Goal: Information Seeking & Learning: Learn about a topic

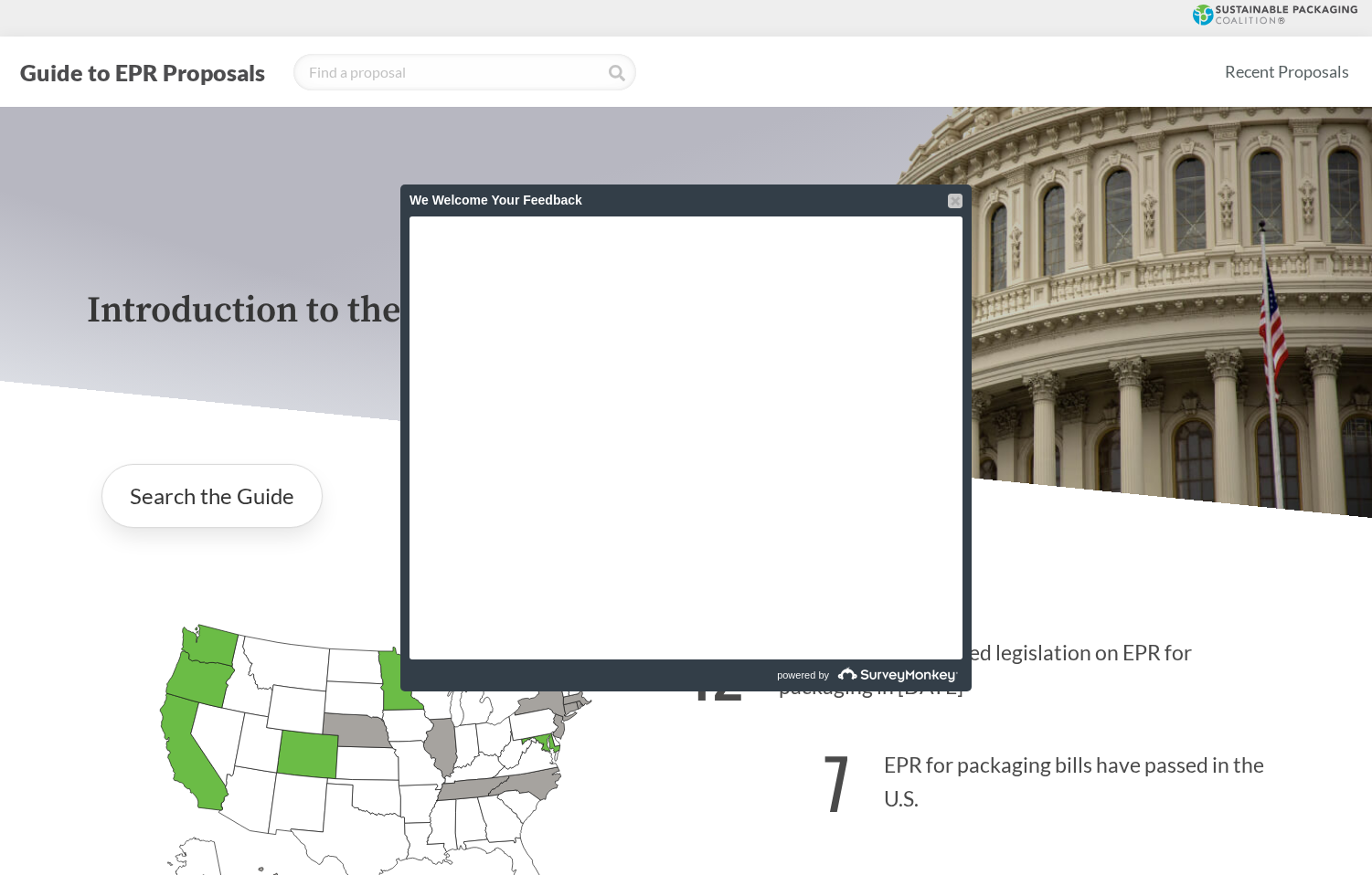
click at [950, 203] on div at bounding box center [954, 201] width 15 height 15
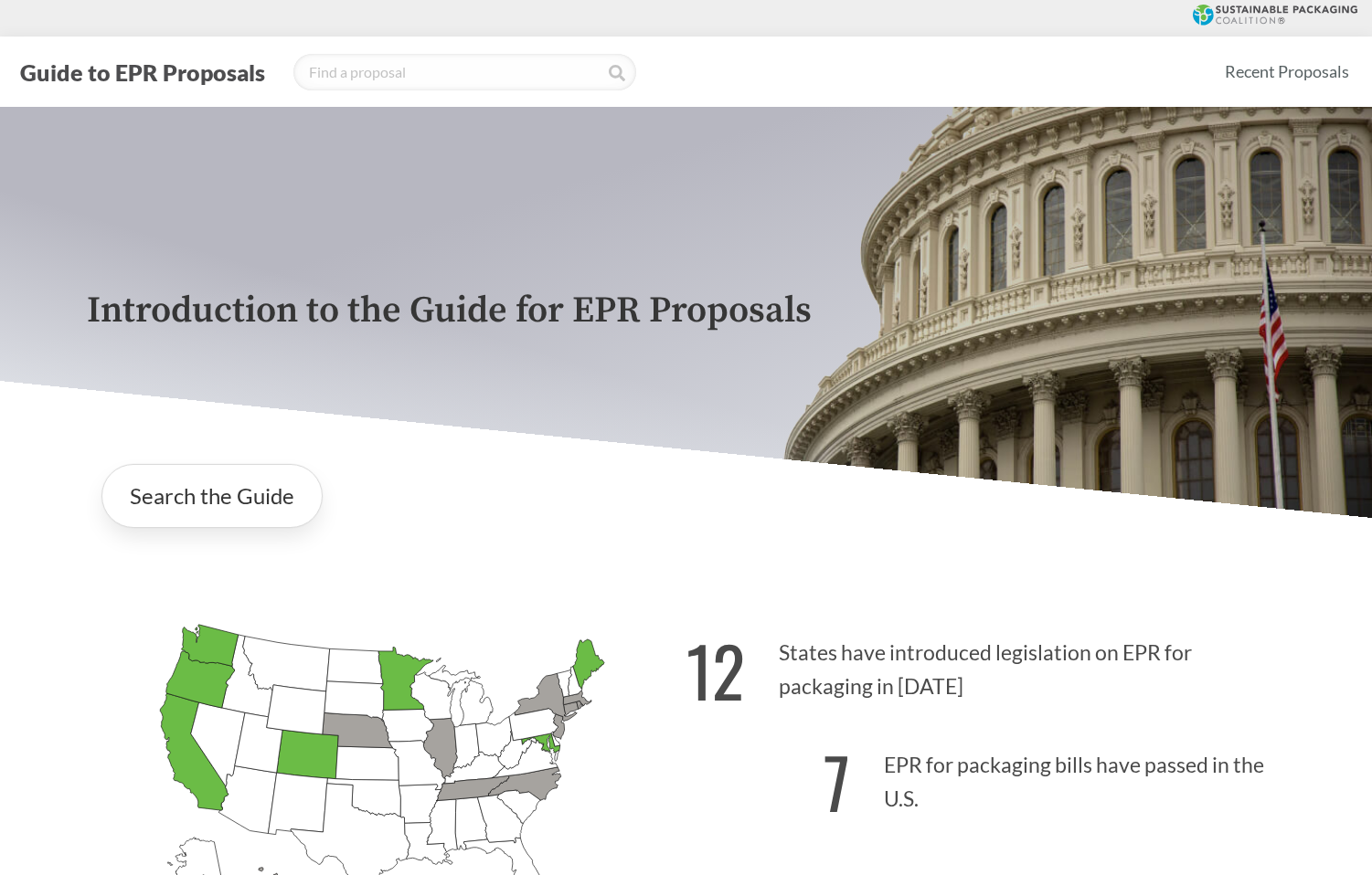
click at [587, 217] on div "Introduction to the Guide for EPR Proposals" at bounding box center [686, 313] width 1229 height 412
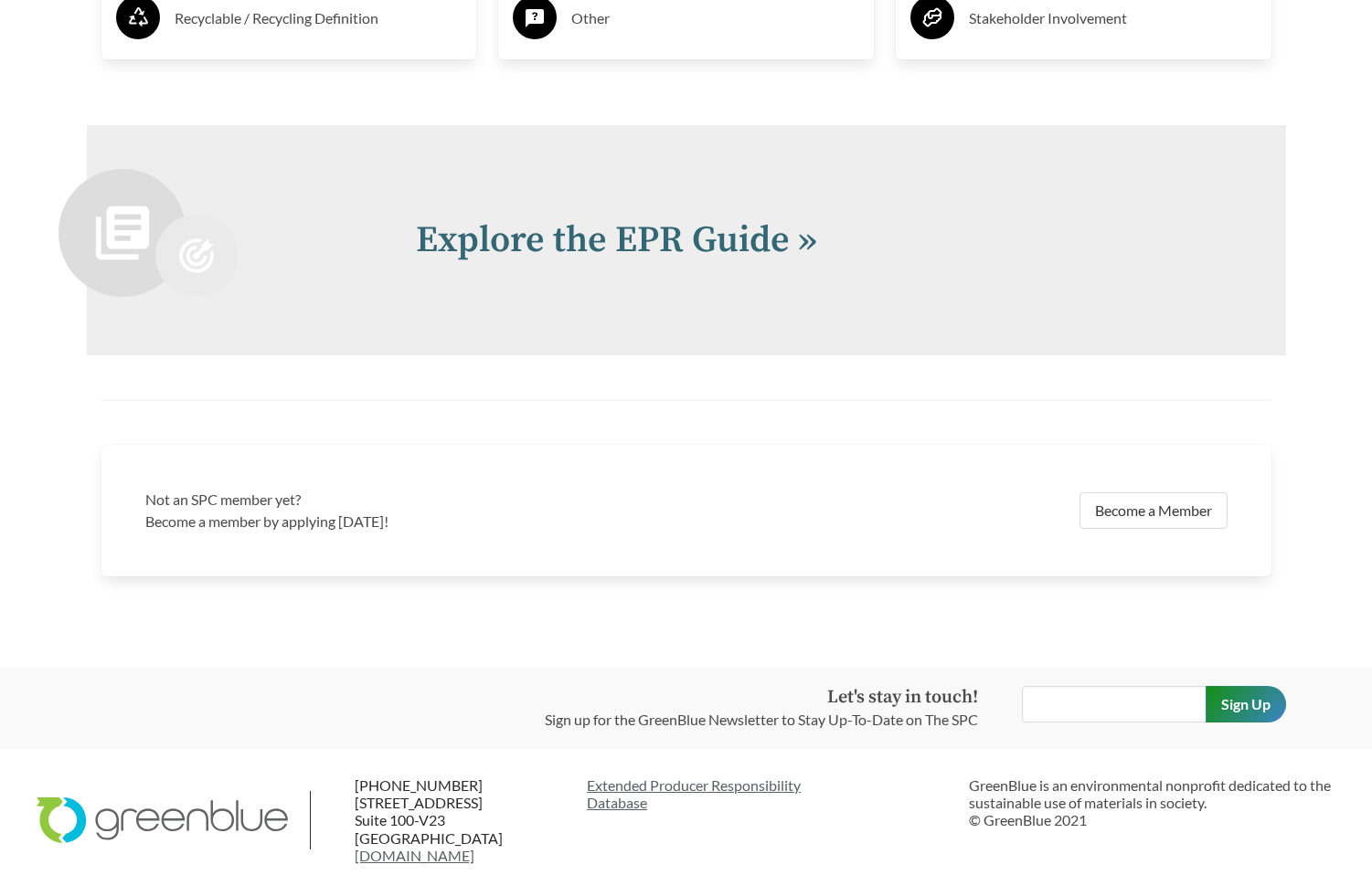
scroll to position [3896, 0]
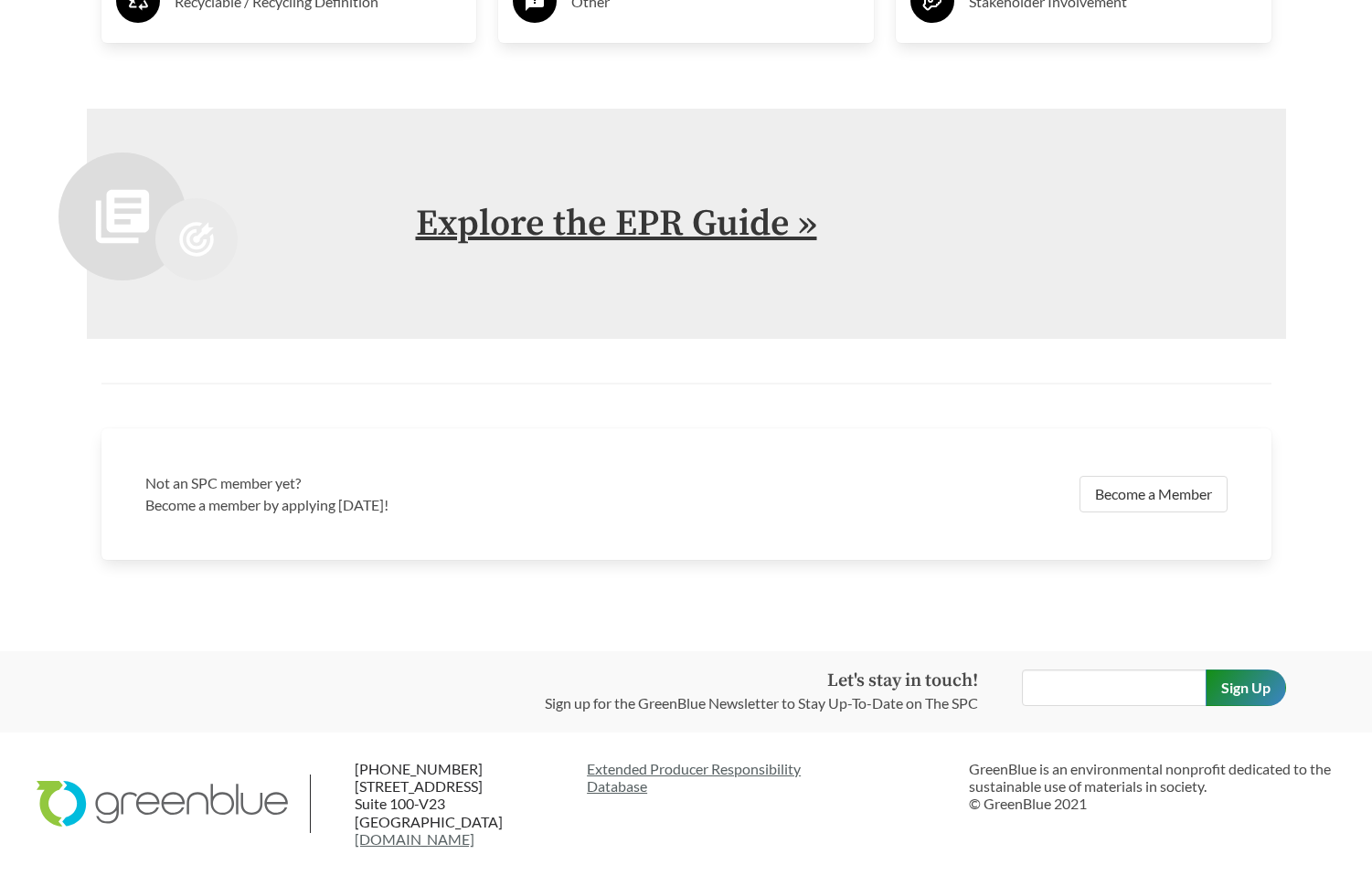
click at [593, 218] on link "Explore the EPR Guide »" at bounding box center [616, 223] width 401 height 46
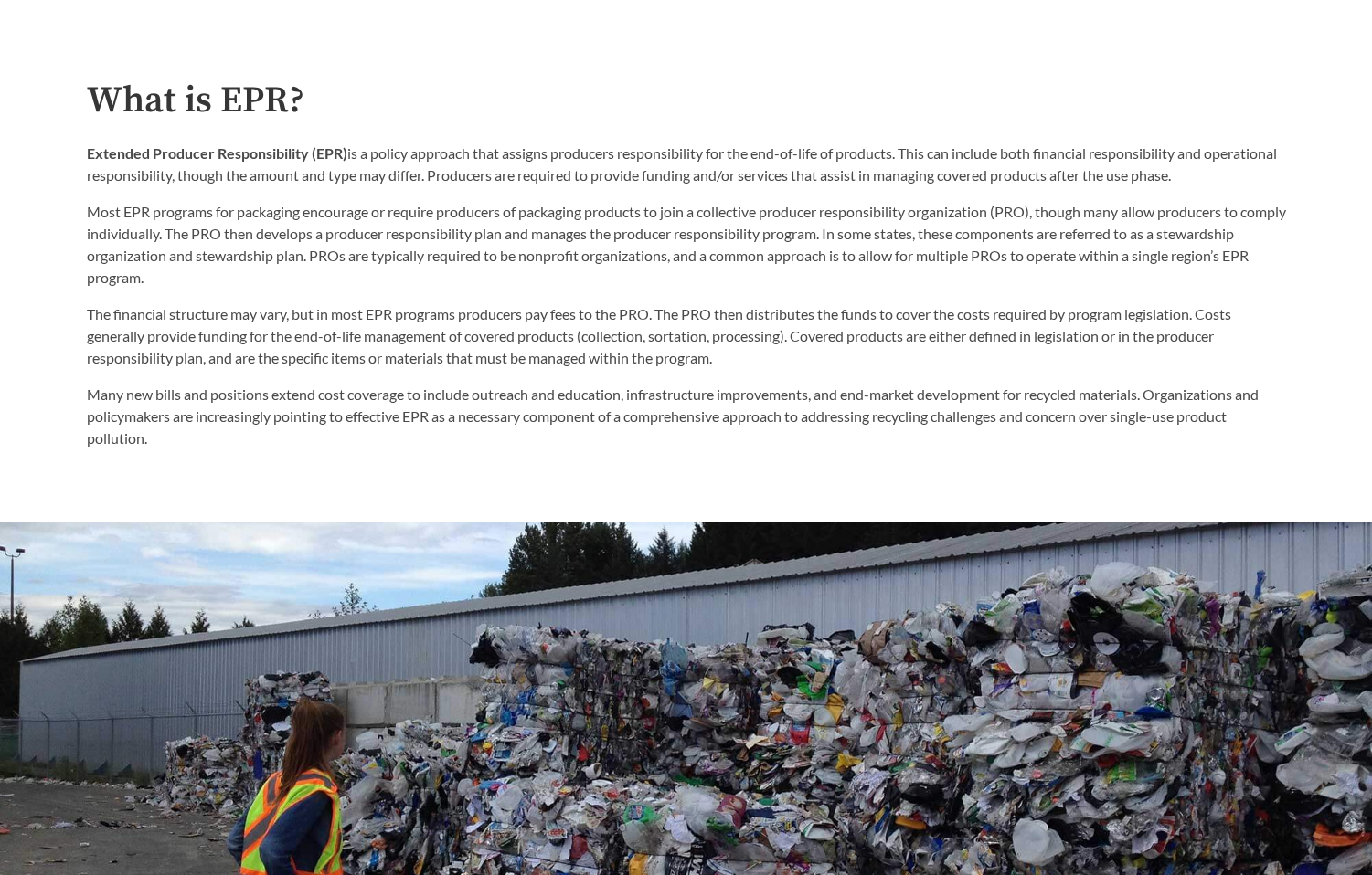
scroll to position [1028, 0]
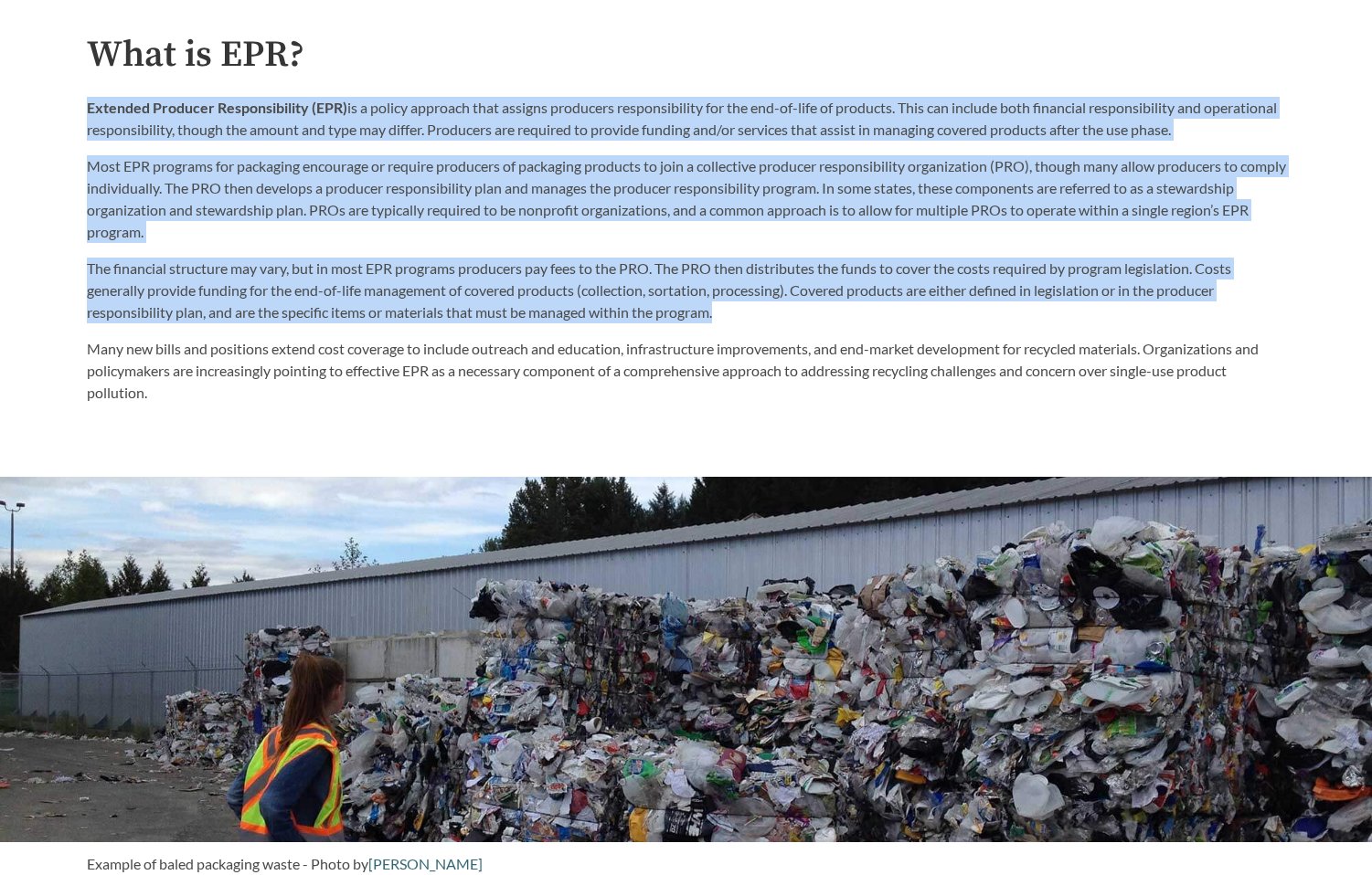
drag, startPoint x: 728, startPoint y: 319, endPoint x: 65, endPoint y: 118, distance: 692.8
copy div "Loremips Dolorsit Ametconsectetu (ADI) el s doeius temporin utla etdolor magnaa…"
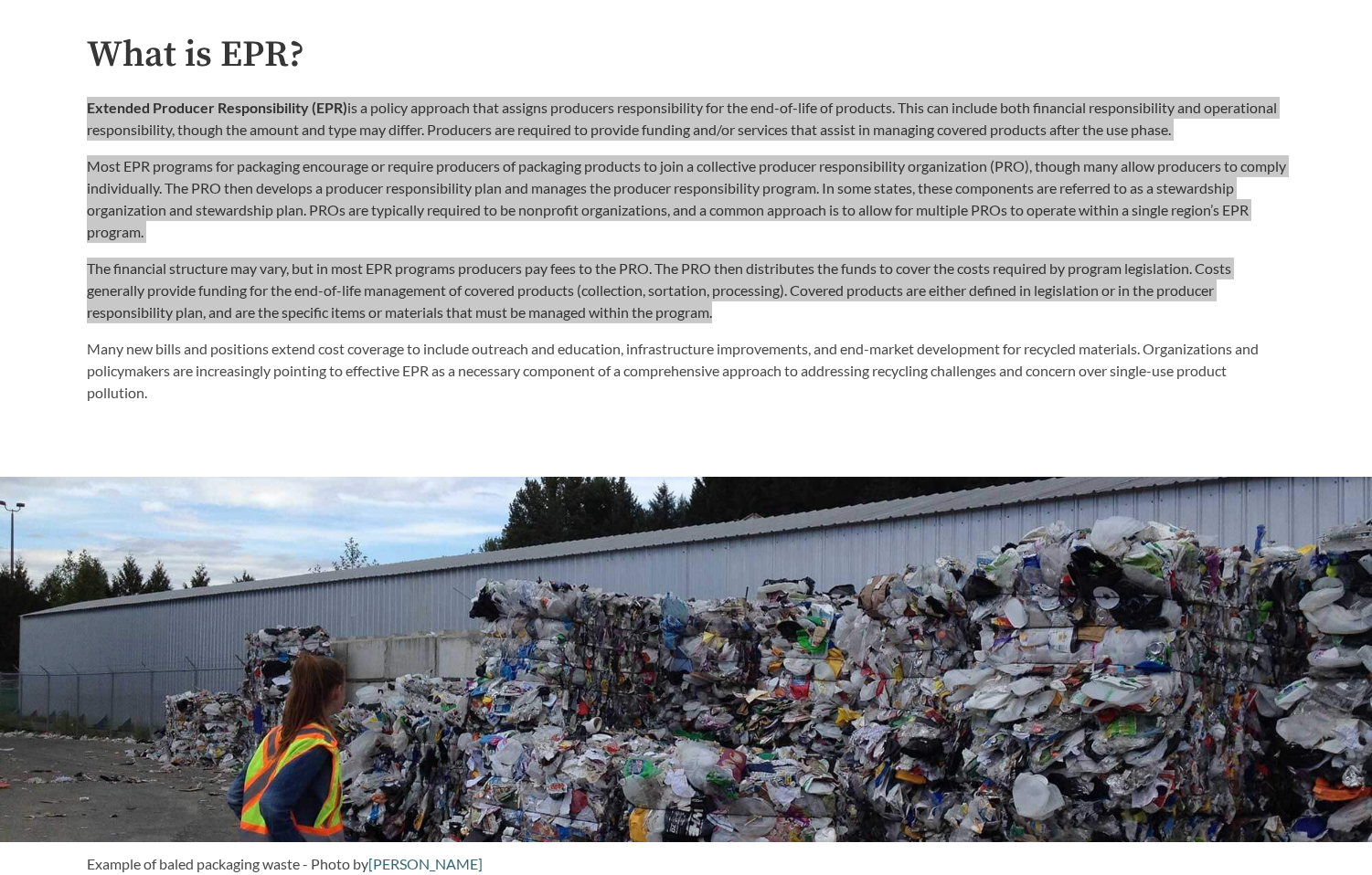
drag, startPoint x: 65, startPoint y: 118, endPoint x: 811, endPoint y: 268, distance: 760.9
click at [811, 268] on p "The financial structure may vary, but in most EPR programs producers pay fees t…" at bounding box center [686, 290] width 1199 height 65
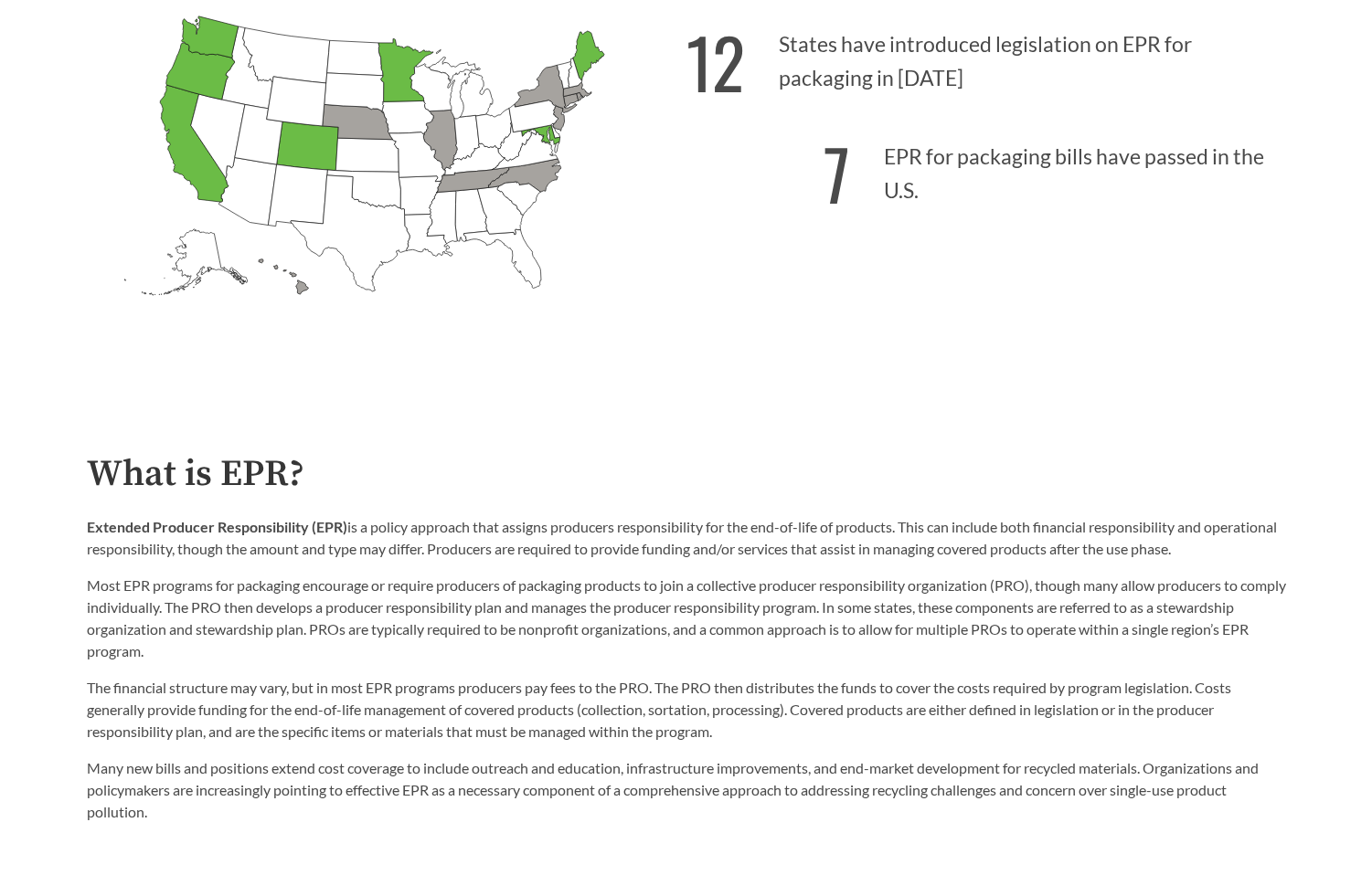
scroll to position [419, 0]
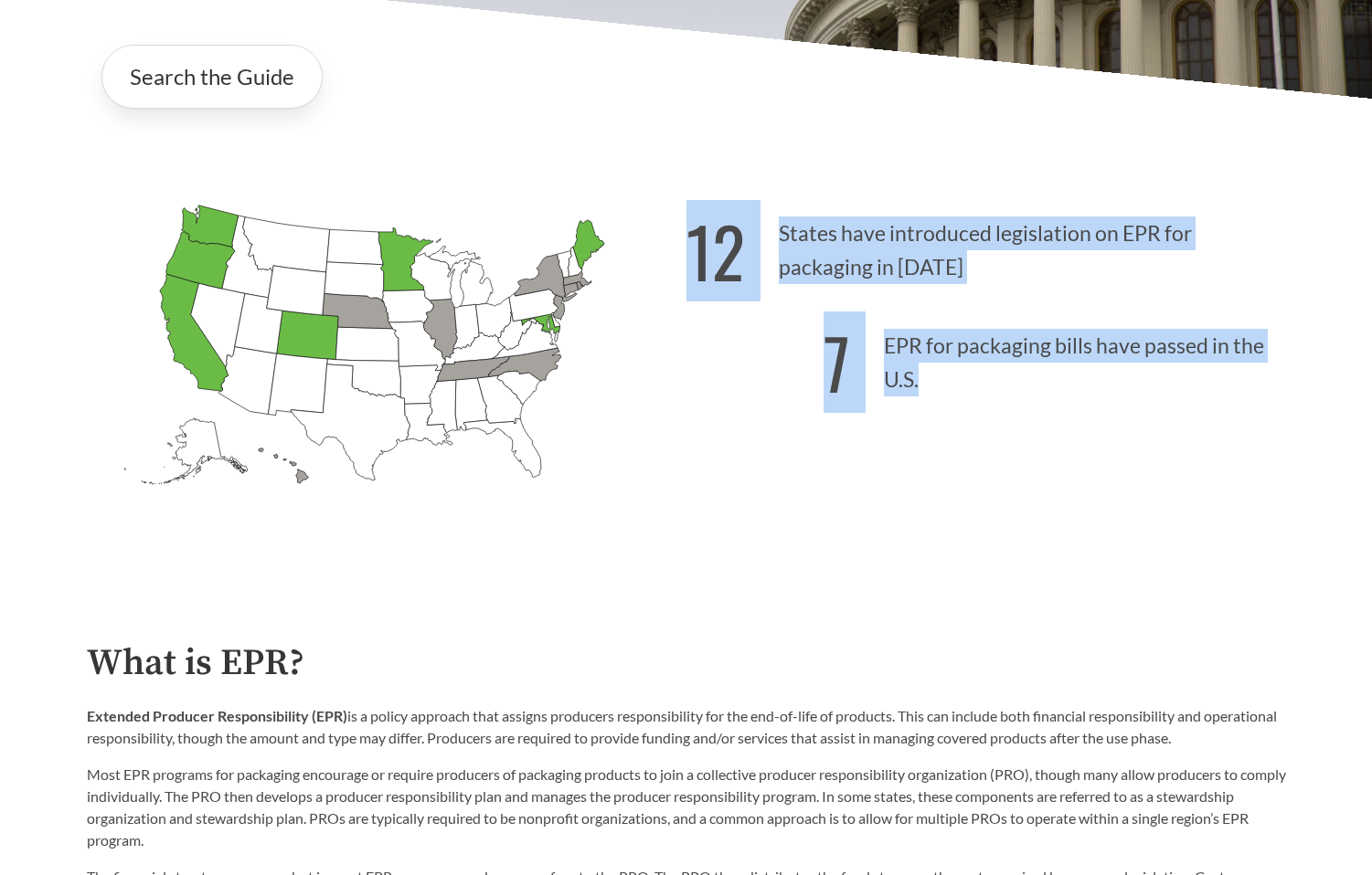
drag, startPoint x: 933, startPoint y: 406, endPoint x: 673, endPoint y: 233, distance: 312.3
click at [673, 233] on div "[US_STATE] Introduced: [US_STATE] Introduced: [US_STATE] Introduced: [US_STATE]…" at bounding box center [686, 357] width 1229 height 424
copy div "12 States have introduced legislation on EPR for packaging in [DATE] 7 EPR for …"
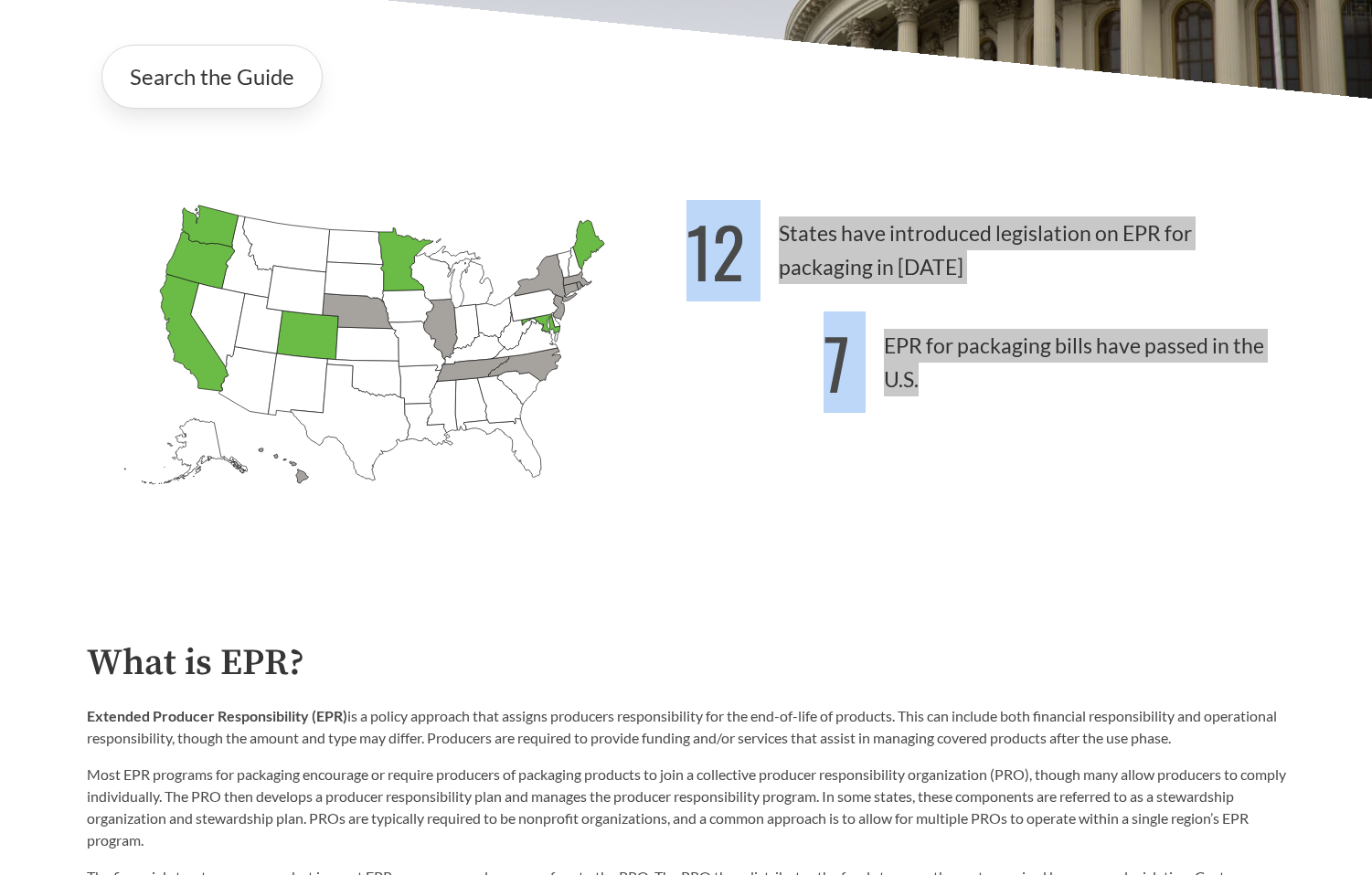
drag, startPoint x: 637, startPoint y: 139, endPoint x: 1074, endPoint y: 426, distance: 522.8
click at [1074, 426] on div "12 States have introduced legislation on EPR for packaging in [DATE] 7 EPR for …" at bounding box center [987, 379] width 600 height 380
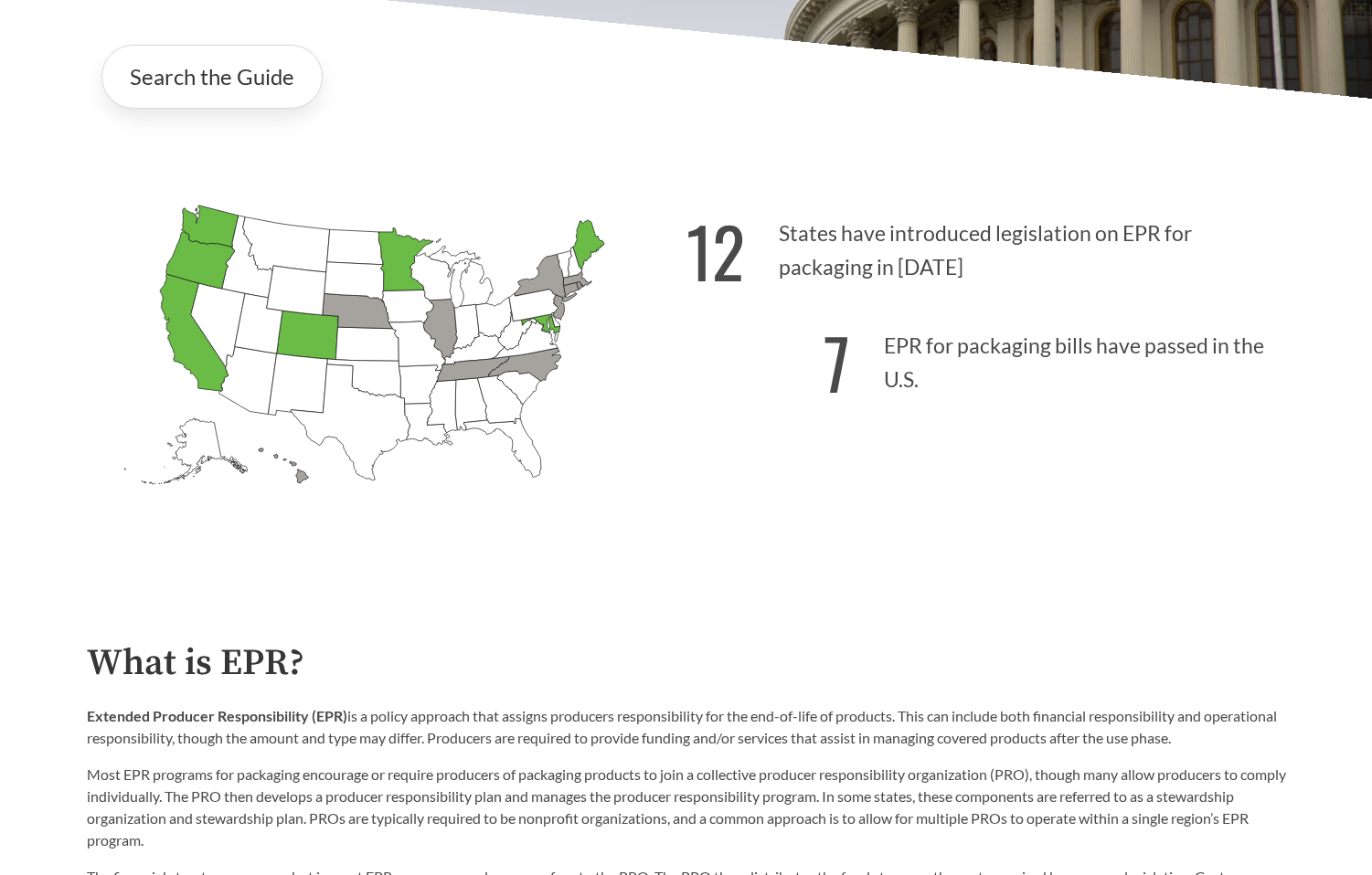
click at [1045, 423] on div "12 States have introduced legislation on EPR for packaging in [DATE] 7 EPR for …" at bounding box center [987, 379] width 600 height 380
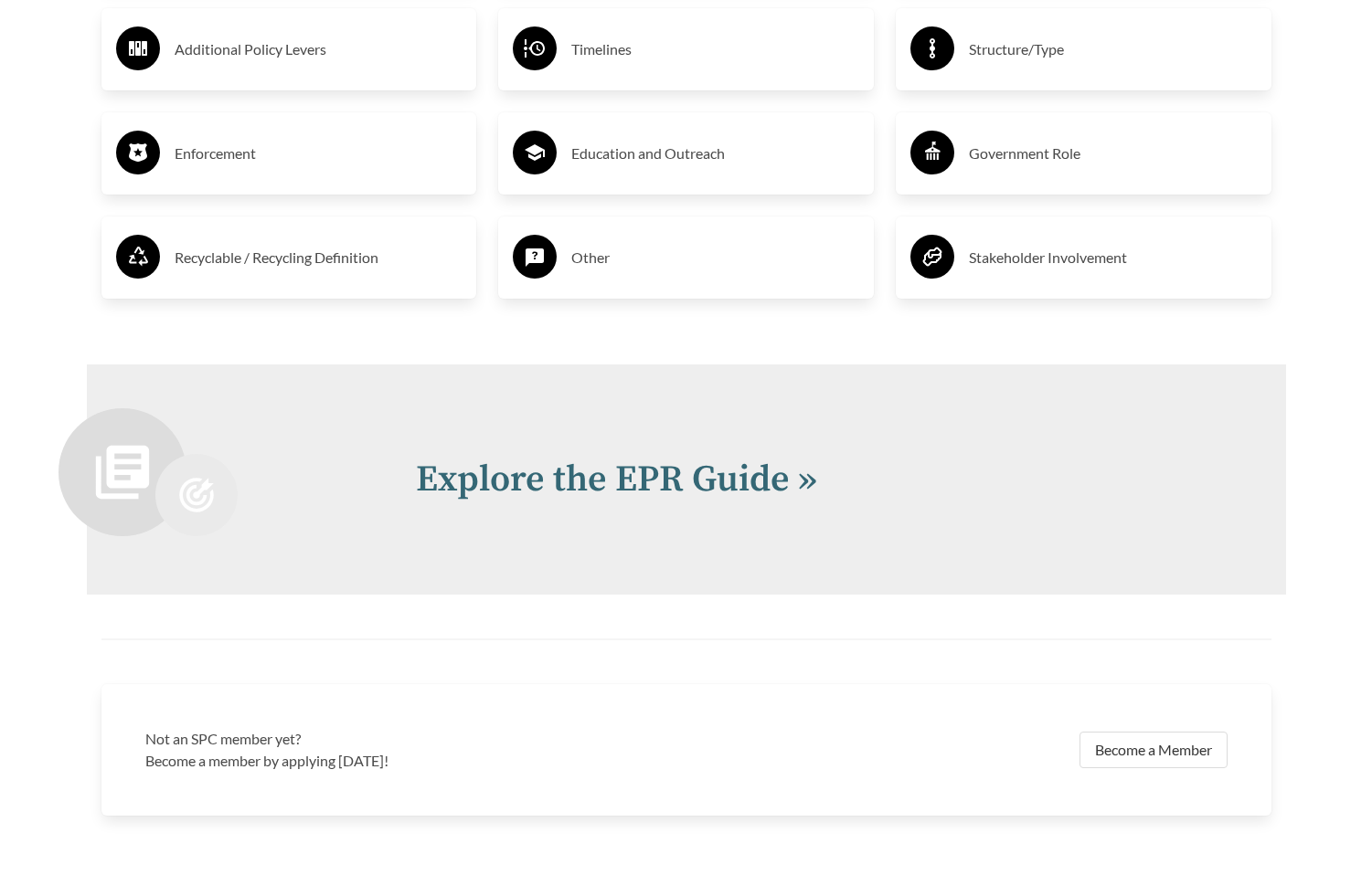
scroll to position [3798, 0]
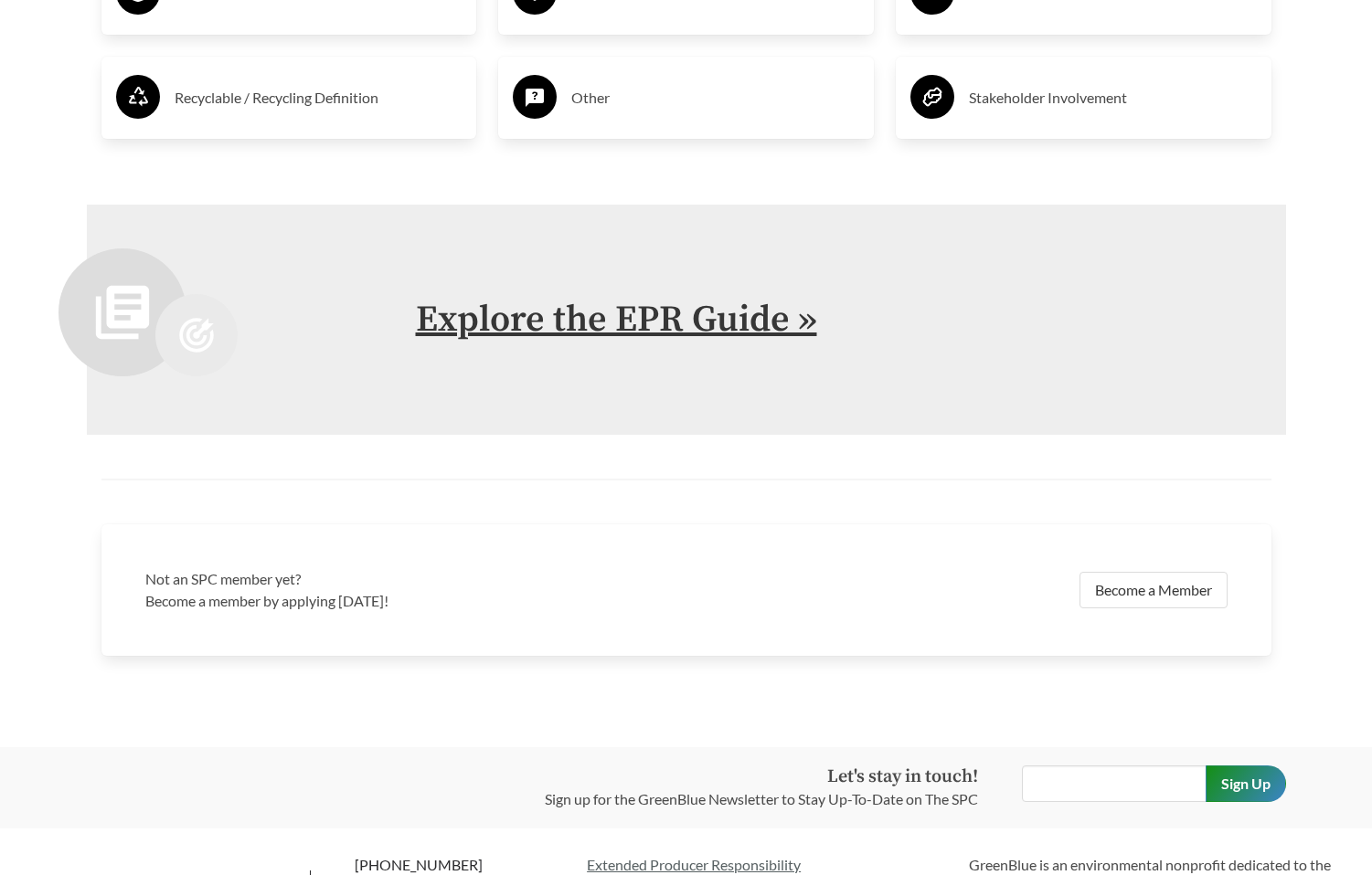
click at [465, 326] on link "Explore the EPR Guide »" at bounding box center [616, 319] width 401 height 46
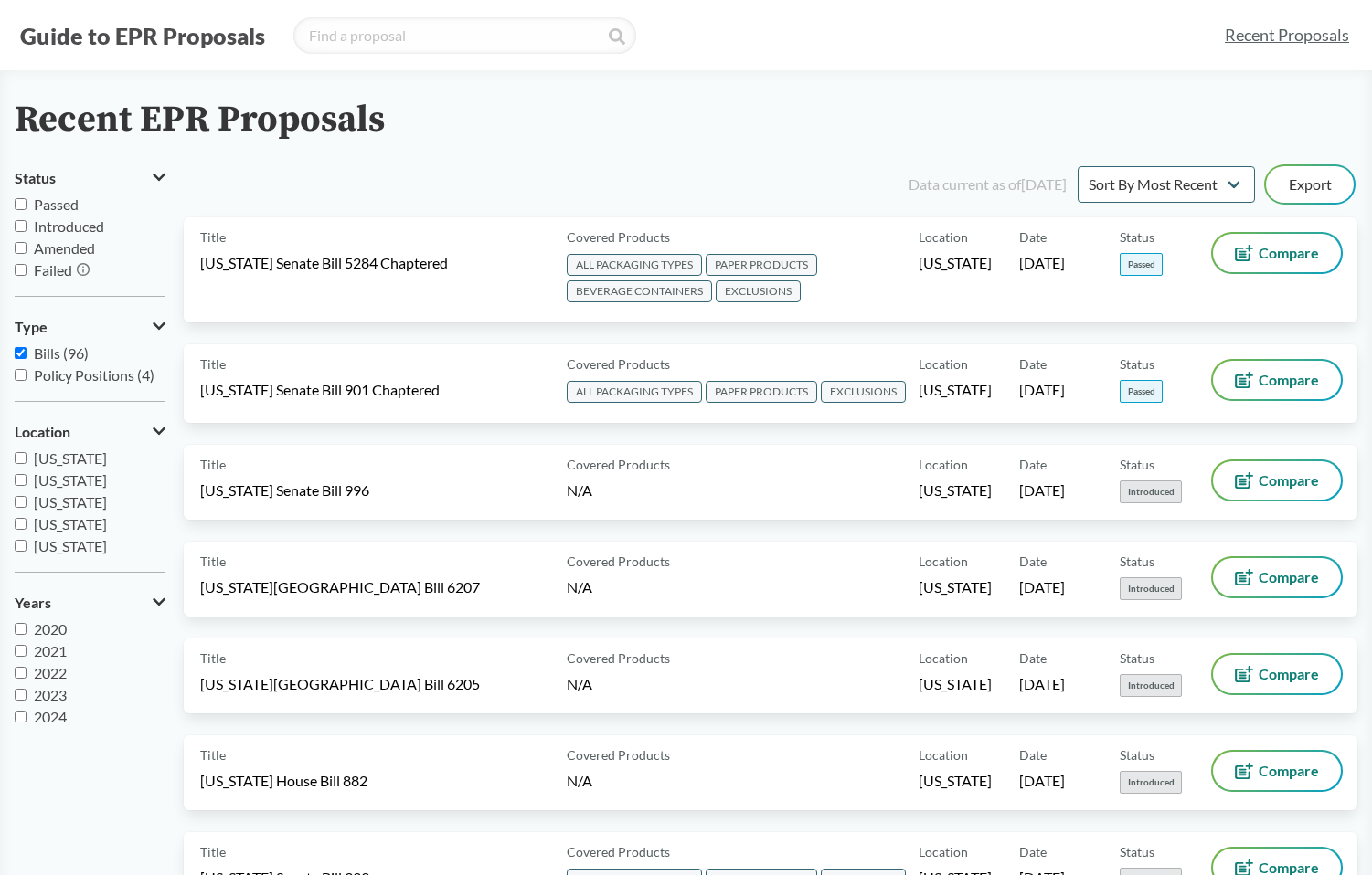
scroll to position [65, 0]
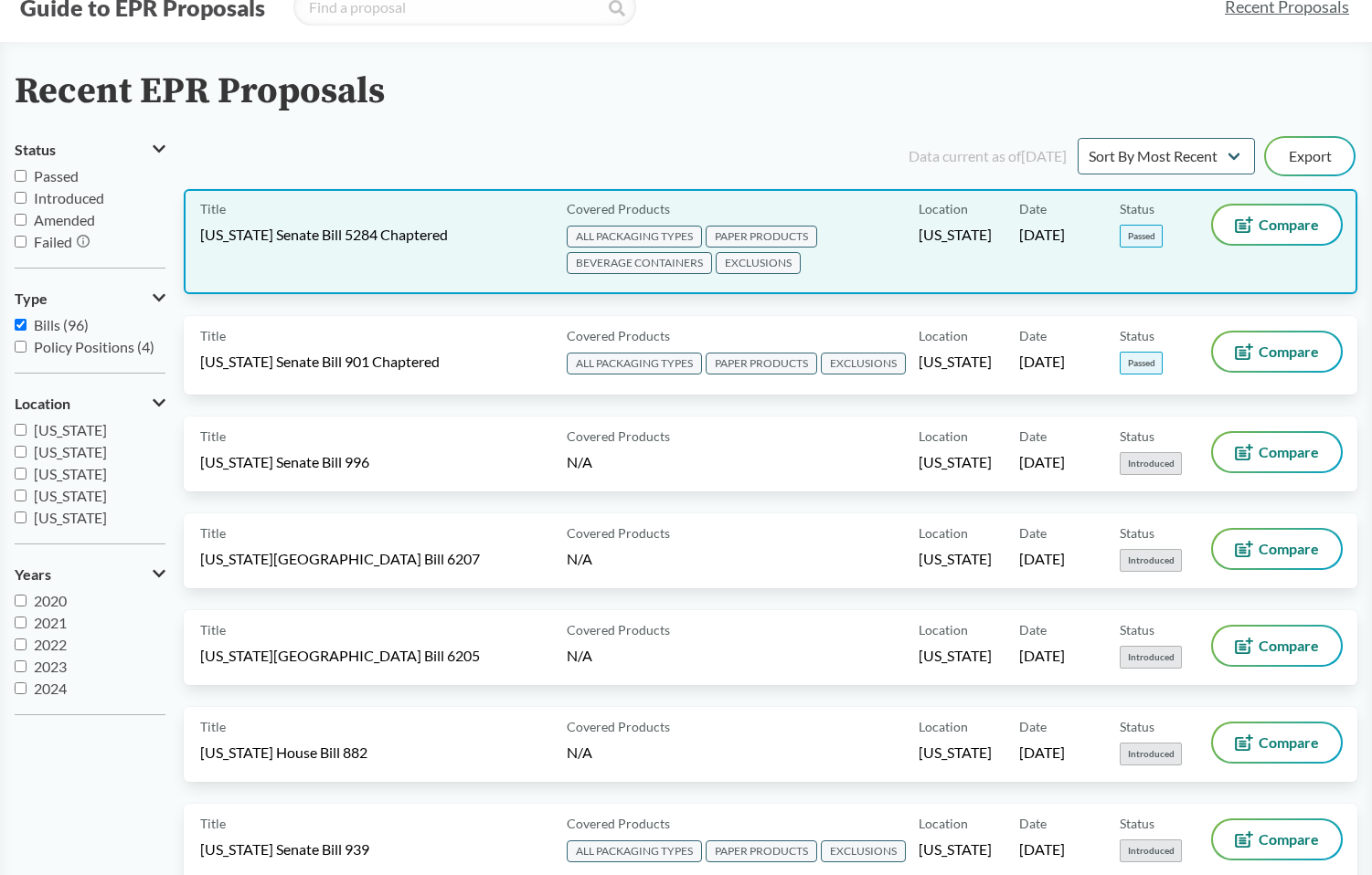
click at [643, 232] on span "ALL PACKAGING TYPES" at bounding box center [634, 236] width 136 height 21
